Goal: Browse casually

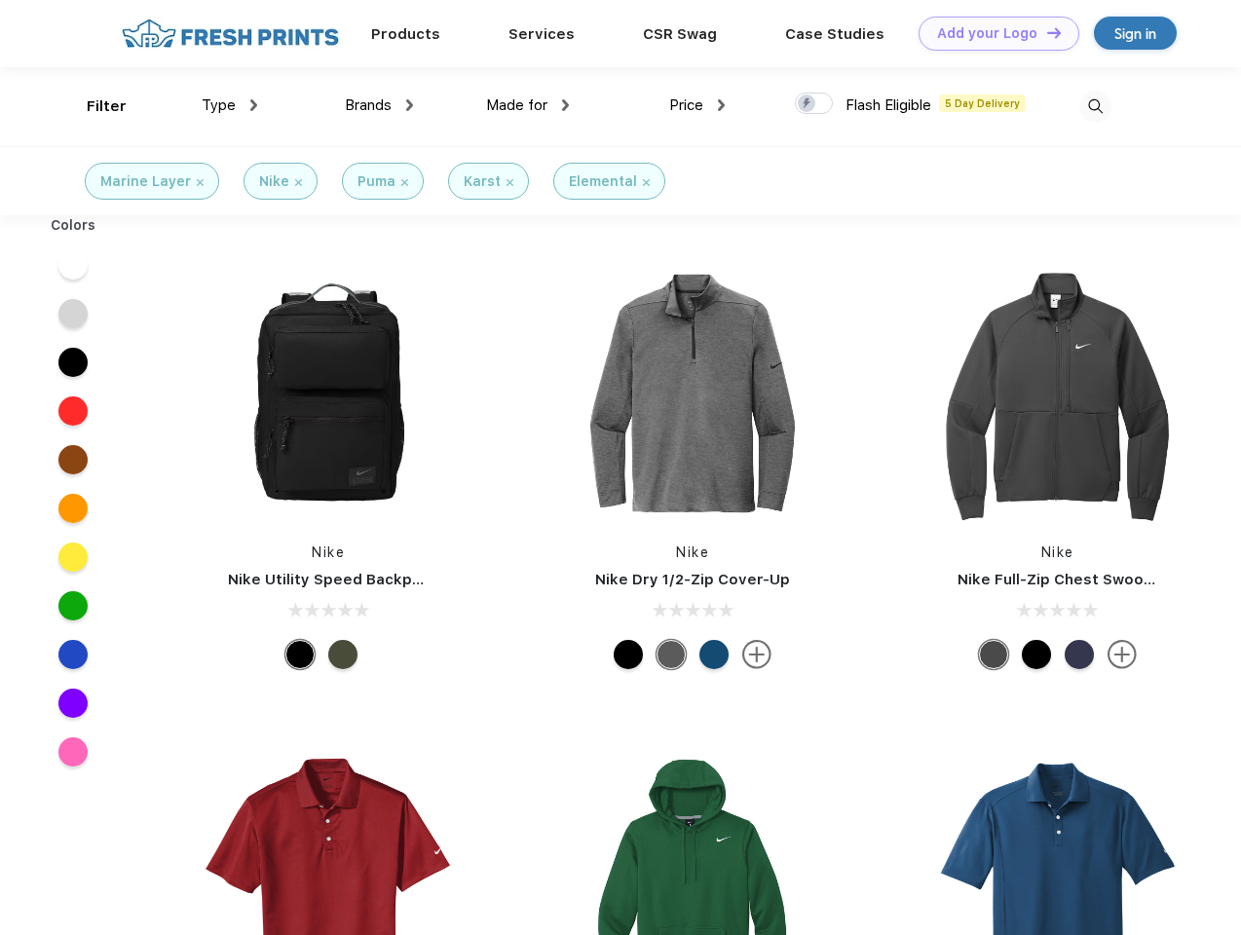
click at [991, 33] on link "Add your Logo Design Tool" at bounding box center [998, 34] width 161 height 34
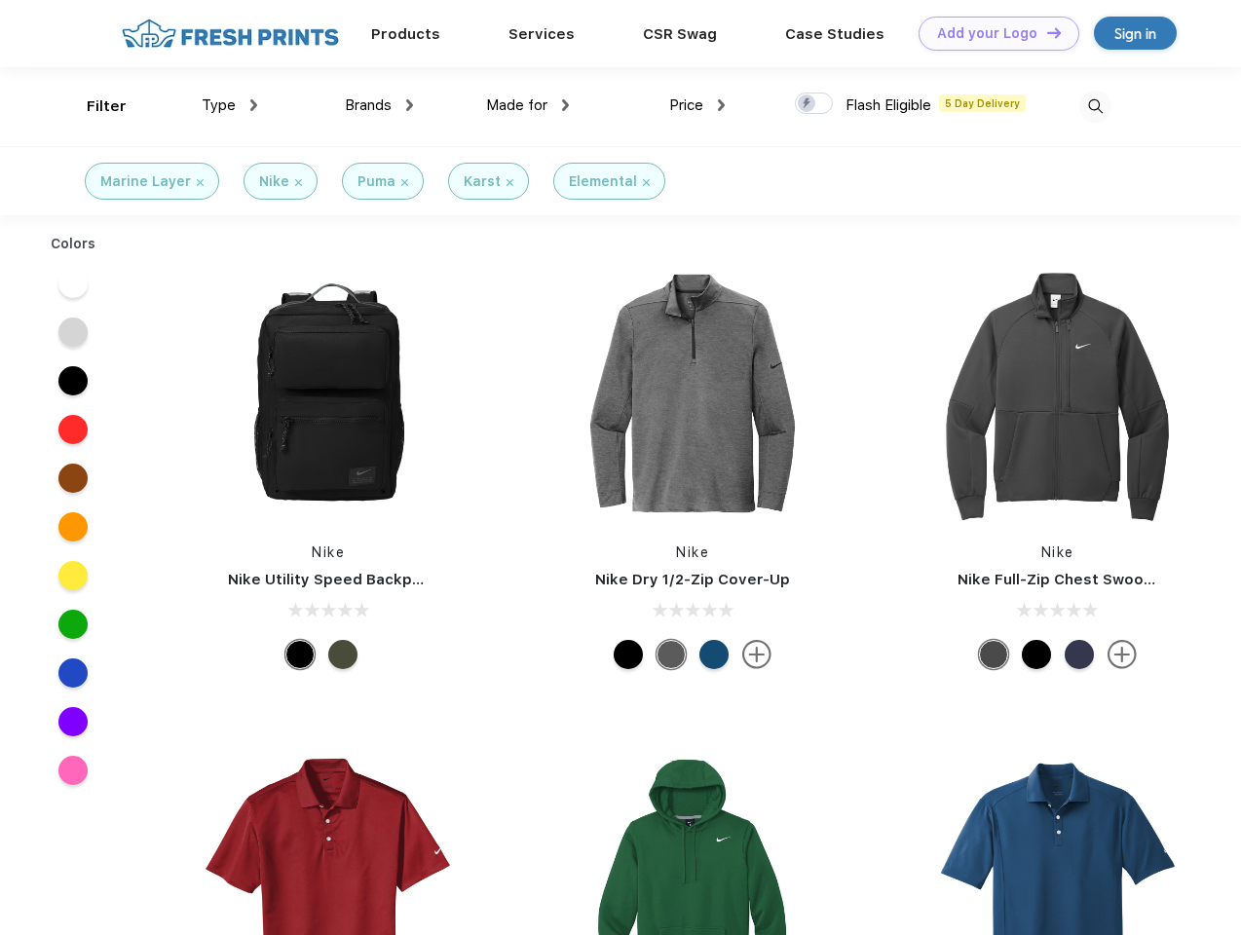
click at [0, 0] on div "Design Tool" at bounding box center [0, 0] width 0 height 0
click at [1045, 32] on link "Add your Logo Design Tool" at bounding box center [998, 34] width 161 height 34
click at [93, 106] on div "Filter" at bounding box center [107, 106] width 40 height 22
click at [230, 105] on span "Type" at bounding box center [219, 105] width 34 height 18
click at [379, 105] on span "Brands" at bounding box center [368, 105] width 47 height 18
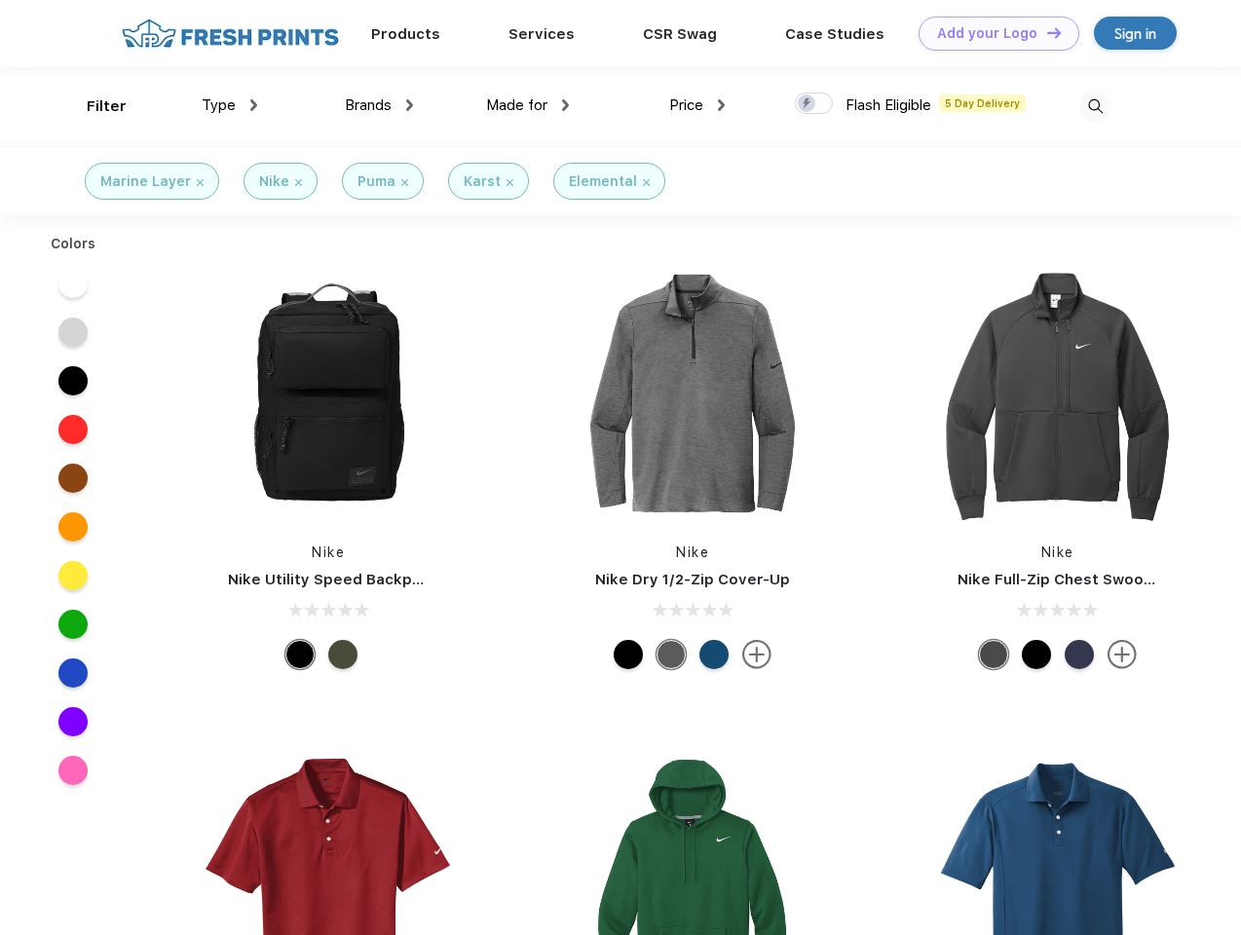
click at [528, 105] on span "Made for" at bounding box center [516, 105] width 61 height 18
click at [697, 105] on span "Price" at bounding box center [686, 105] width 34 height 18
click at [814, 104] on div at bounding box center [814, 103] width 38 height 21
click at [807, 104] on input "checkbox" at bounding box center [801, 98] width 13 height 13
click at [1095, 106] on img at bounding box center [1095, 107] width 32 height 32
